Goal: Connect with others: Connect with others

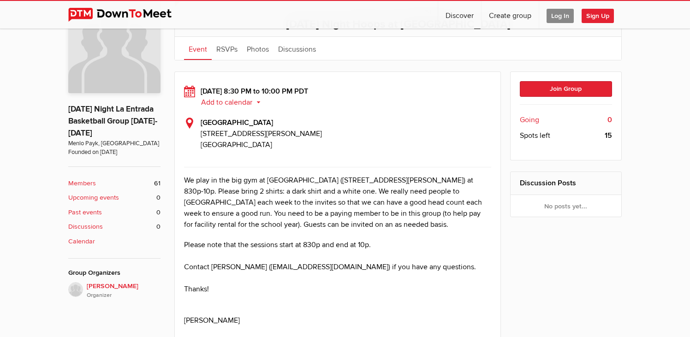
scroll to position [243, 0]
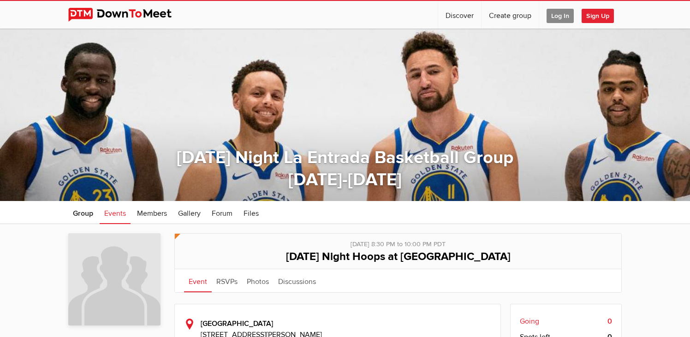
scroll to position [2, 0]
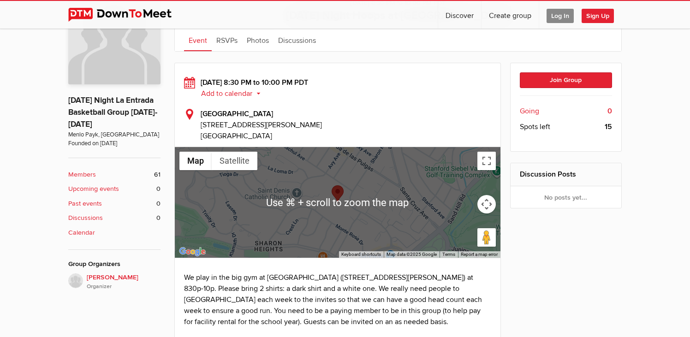
scroll to position [240, 0]
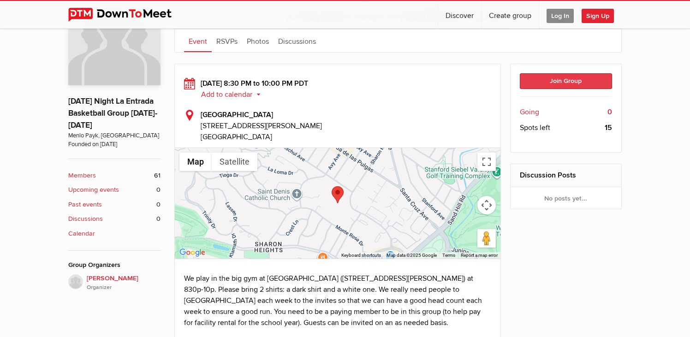
click at [554, 82] on button "Join Group" at bounding box center [566, 81] width 93 height 16
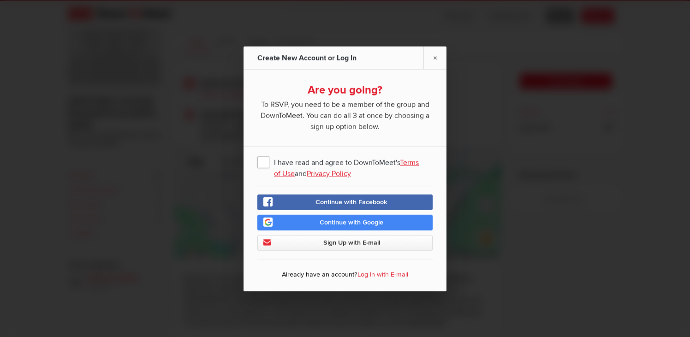
click at [262, 166] on span "I have read and agree to DownToMeet's Terms of Use and Privacy Policy" at bounding box center [344, 161] width 175 height 17
click at [0, 0] on input "I have read and agree to DownToMeet's Terms of Use and Privacy Policy" at bounding box center [0, 0] width 0 height 0
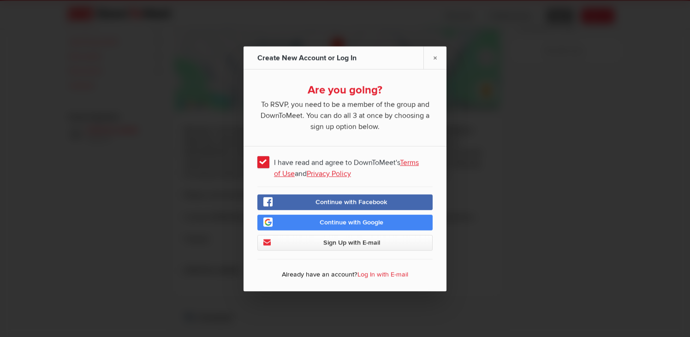
scroll to position [398, 0]
click at [303, 220] on link "Continue with Google" at bounding box center [344, 222] width 175 height 16
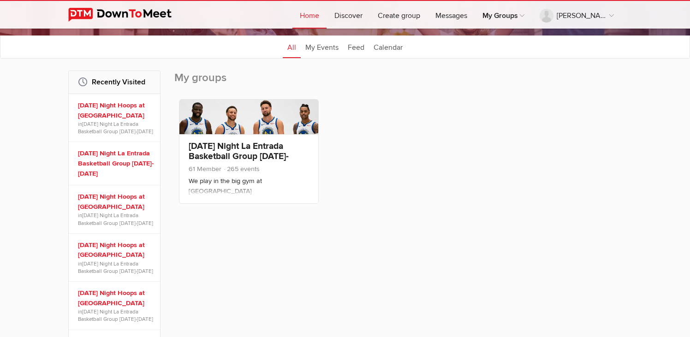
scroll to position [110, 0]
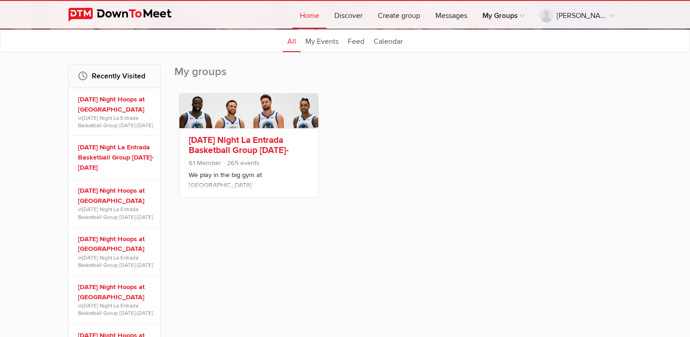
click at [258, 147] on link "[DATE] Night La Entrada Basketball Group [DATE]-[DATE]" at bounding box center [239, 150] width 100 height 31
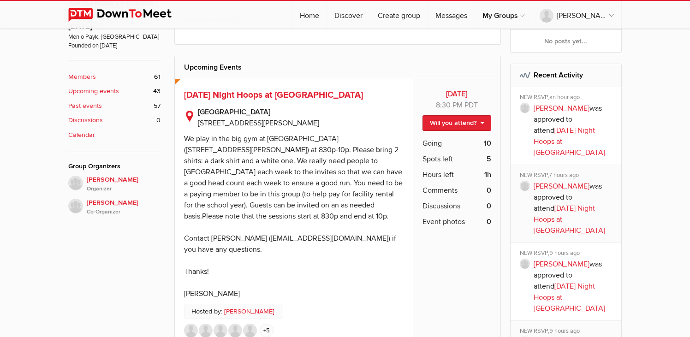
scroll to position [337, 0]
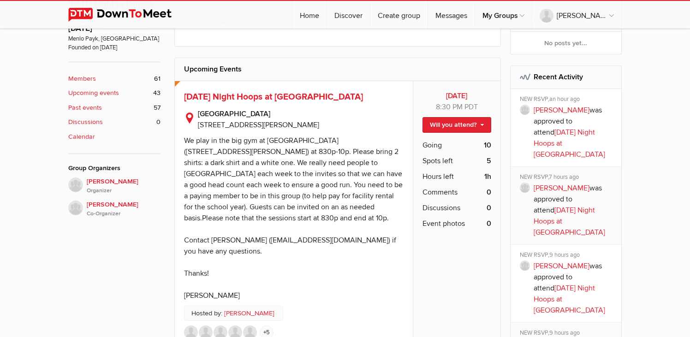
click at [450, 172] on span "Hours left" at bounding box center [437, 176] width 31 height 11
click at [447, 130] on link "Will you attend?" at bounding box center [456, 125] width 69 height 16
click at [264, 326] on link "+5" at bounding box center [267, 333] width 14 height 14
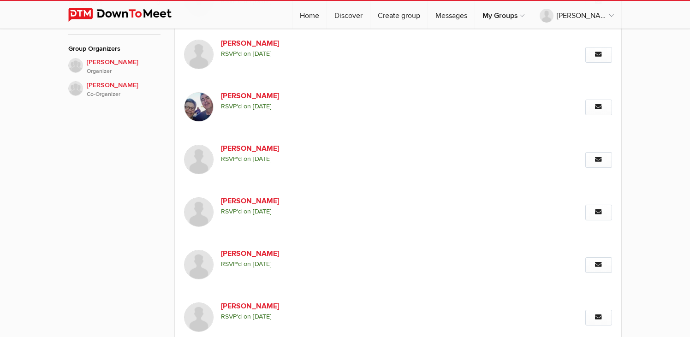
scroll to position [456, 0]
click at [252, 257] on link "[PERSON_NAME]" at bounding box center [300, 254] width 158 height 11
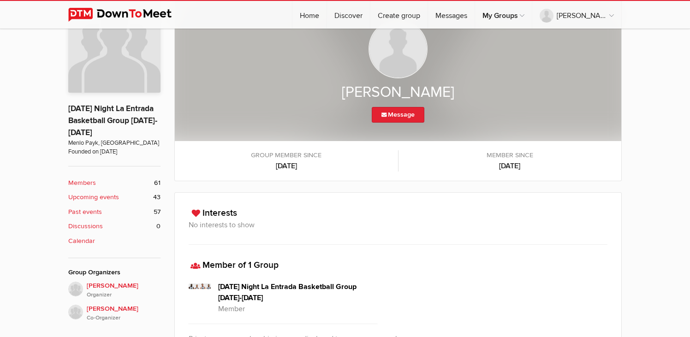
scroll to position [197, 0]
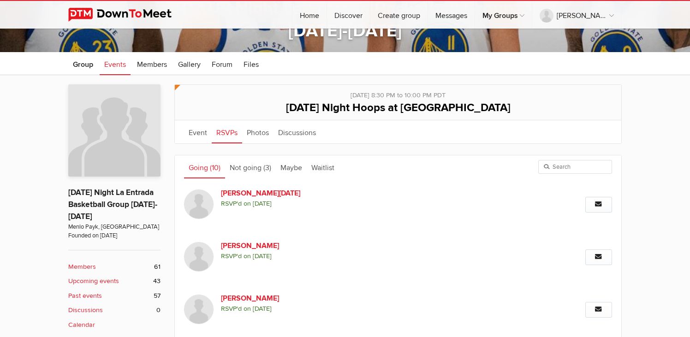
scroll to position [150, 0]
